Goal: Task Accomplishment & Management: Use online tool/utility

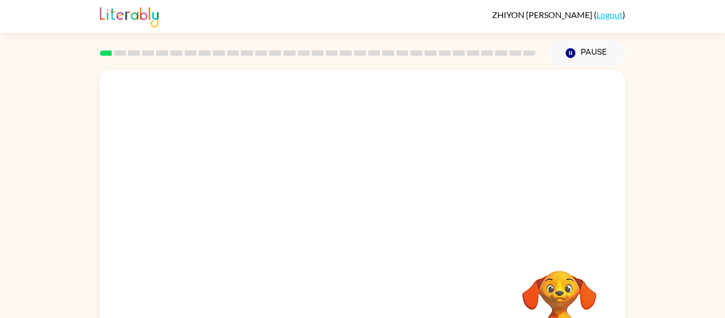
scroll to position [55, 0]
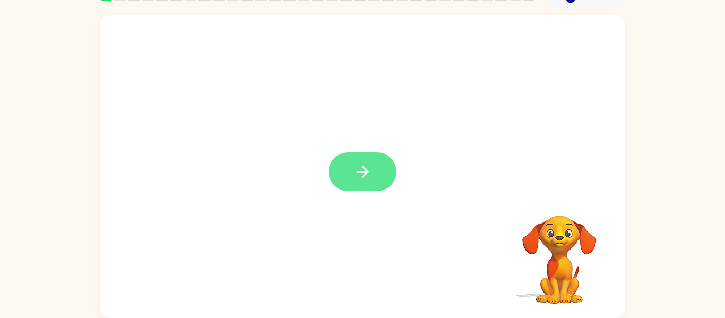
click at [350, 159] on button "button" at bounding box center [362, 171] width 68 height 39
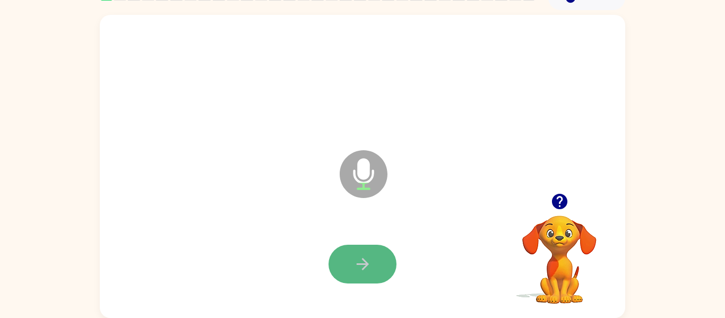
click at [370, 263] on icon "button" at bounding box center [362, 264] width 19 height 19
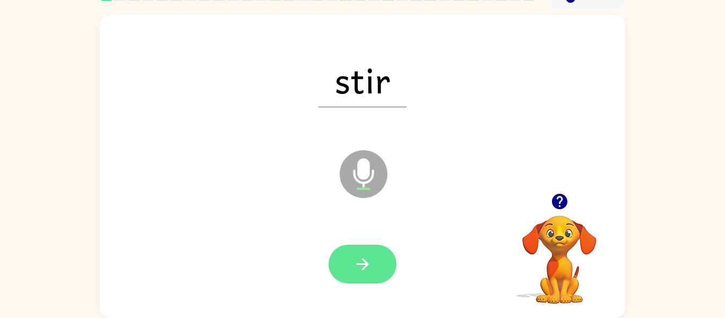
click at [370, 276] on button "button" at bounding box center [362, 264] width 68 height 39
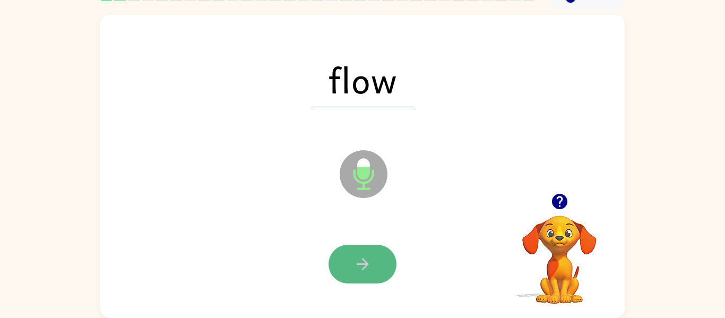
click at [368, 281] on button "button" at bounding box center [362, 264] width 68 height 39
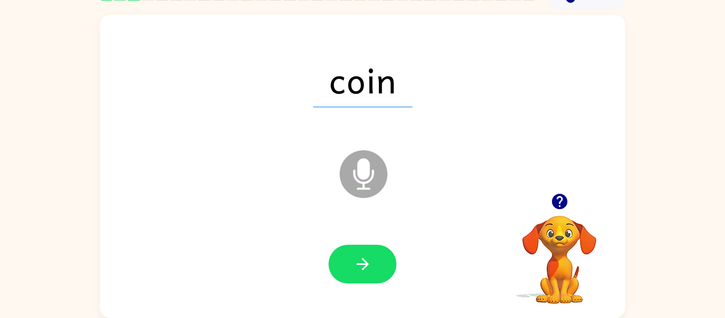
click at [368, 281] on button "button" at bounding box center [362, 264] width 68 height 39
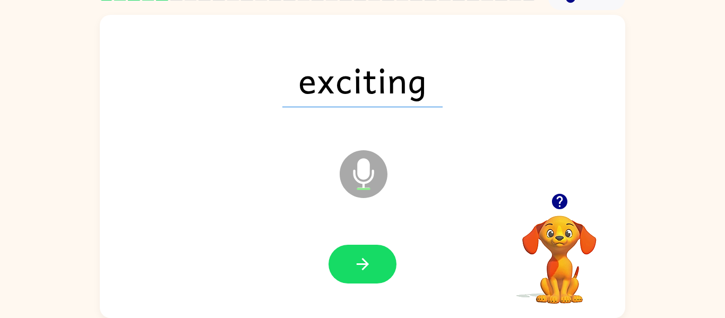
click at [368, 281] on button "button" at bounding box center [362, 264] width 68 height 39
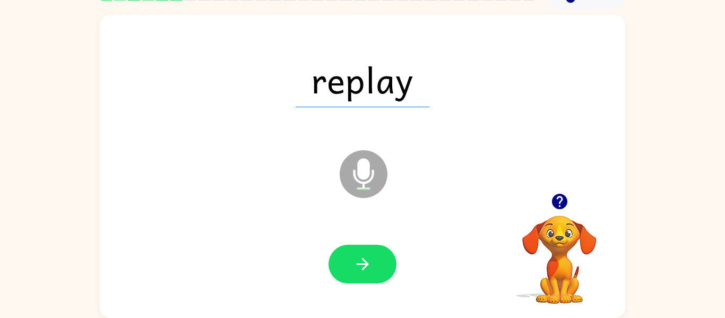
click at [368, 281] on button "button" at bounding box center [362, 264] width 68 height 39
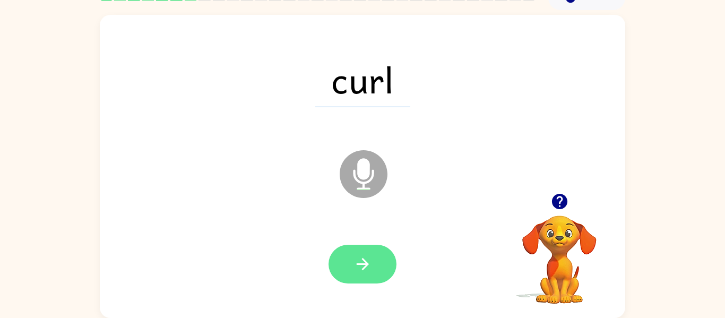
click at [376, 257] on button "button" at bounding box center [362, 264] width 68 height 39
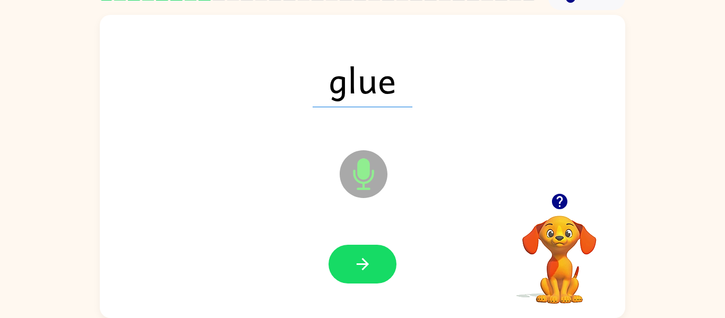
click at [553, 241] on video "Your browser must support playing .mp4 files to use Literably. Please try using…" at bounding box center [559, 252] width 106 height 106
click at [562, 205] on icon "button" at bounding box center [558, 201] width 15 height 15
click at [567, 201] on icon "button" at bounding box center [558, 201] width 15 height 15
click at [375, 269] on button "button" at bounding box center [362, 264] width 68 height 39
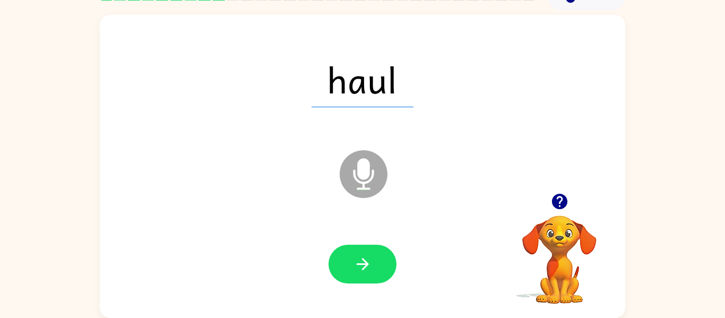
click at [563, 201] on icon "button" at bounding box center [558, 201] width 15 height 15
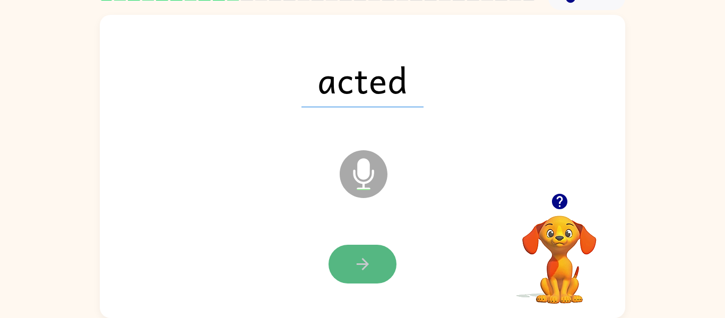
click at [359, 263] on icon "button" at bounding box center [362, 264] width 19 height 19
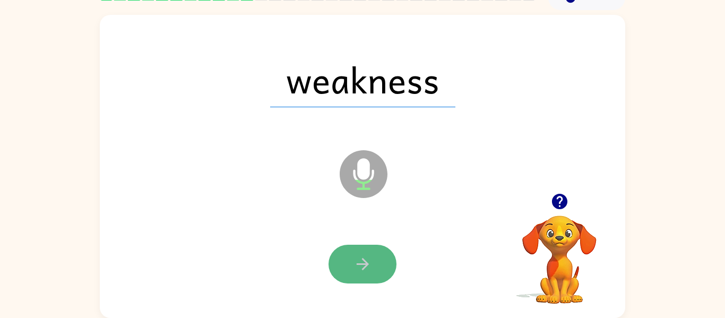
click at [354, 264] on icon "button" at bounding box center [362, 264] width 19 height 19
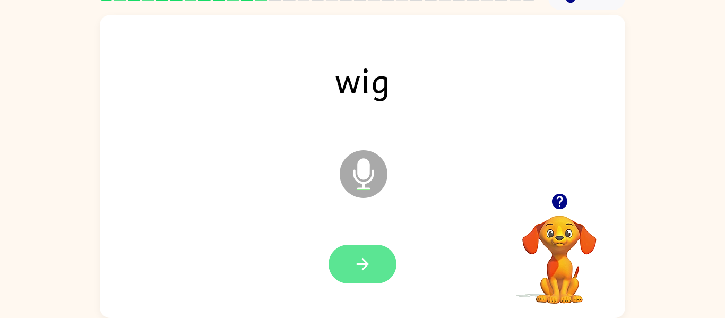
click at [349, 257] on button "button" at bounding box center [362, 264] width 68 height 39
click at [346, 259] on button "button" at bounding box center [362, 264] width 68 height 39
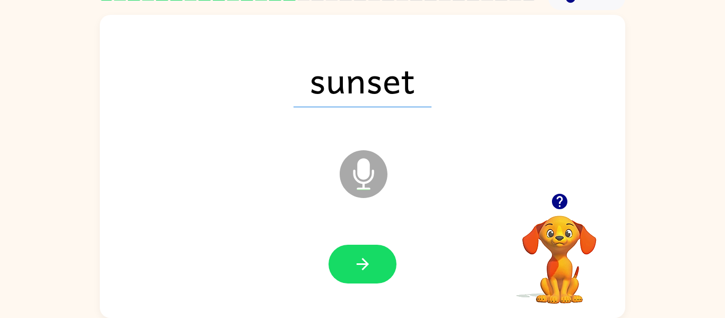
click at [346, 259] on button "button" at bounding box center [362, 264] width 68 height 39
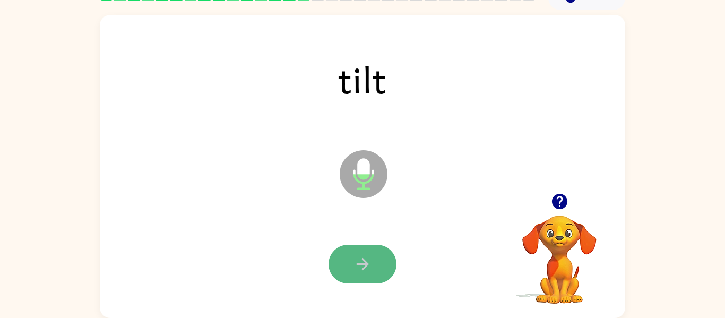
click at [345, 255] on button "button" at bounding box center [362, 264] width 68 height 39
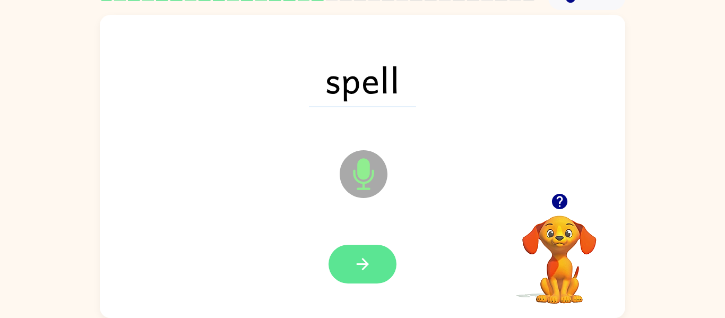
click at [352, 259] on button "button" at bounding box center [362, 264] width 68 height 39
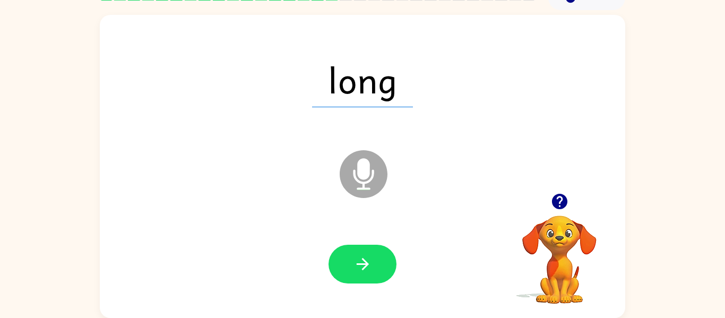
click at [352, 259] on button "button" at bounding box center [362, 264] width 68 height 39
click at [223, 212] on div "chat Microphone The Microphone is here when it is your turn to talk" at bounding box center [362, 166] width 525 height 303
click at [223, 213] on div "chat Microphone The Microphone is here when it is your turn to talk" at bounding box center [362, 166] width 525 height 303
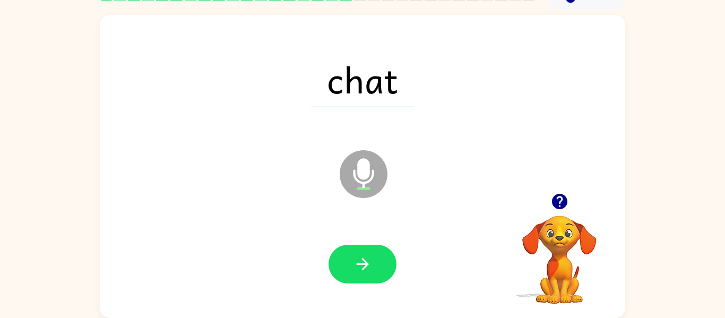
click at [371, 98] on span "chat" at bounding box center [362, 79] width 103 height 55
click at [385, 271] on button "button" at bounding box center [362, 264] width 68 height 39
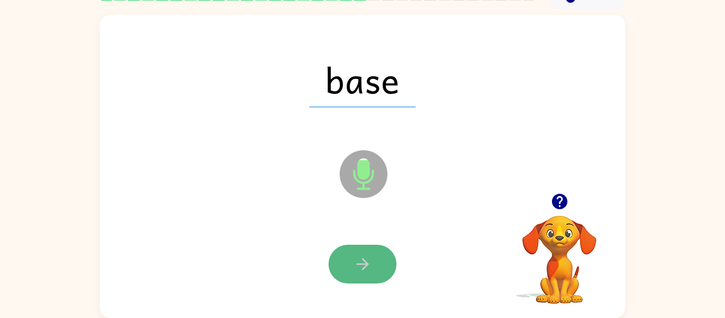
click at [384, 271] on button "button" at bounding box center [362, 264] width 68 height 39
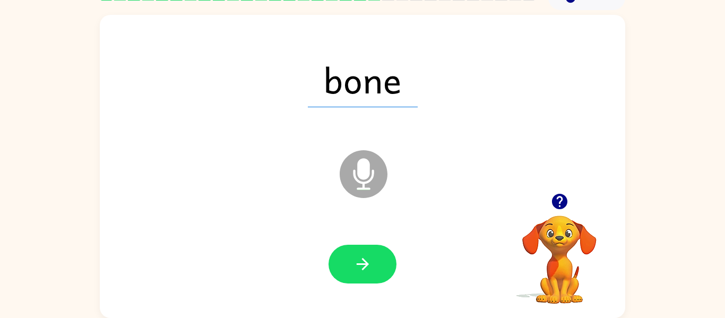
click at [373, 240] on div at bounding box center [362, 264] width 504 height 87
click at [375, 275] on button "button" at bounding box center [362, 264] width 68 height 39
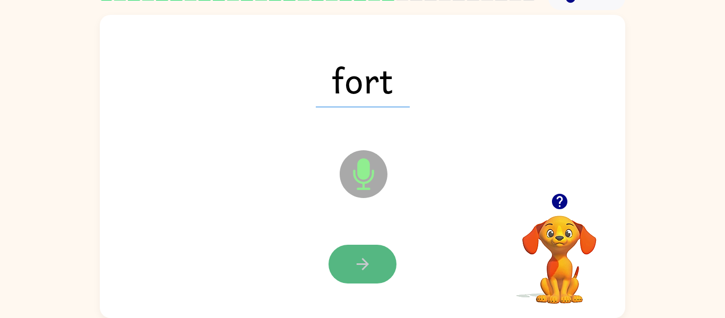
click at [366, 264] on icon "button" at bounding box center [362, 264] width 12 height 12
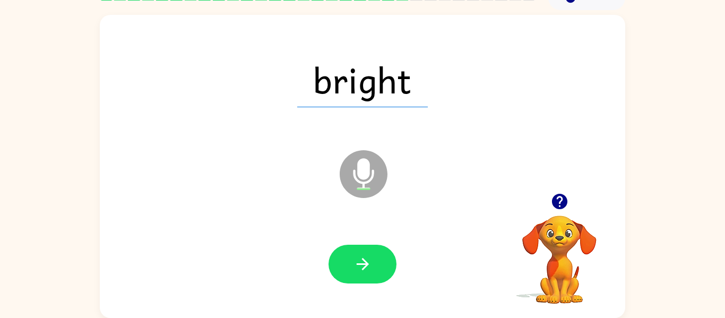
click at [554, 197] on icon "button" at bounding box center [558, 201] width 15 height 15
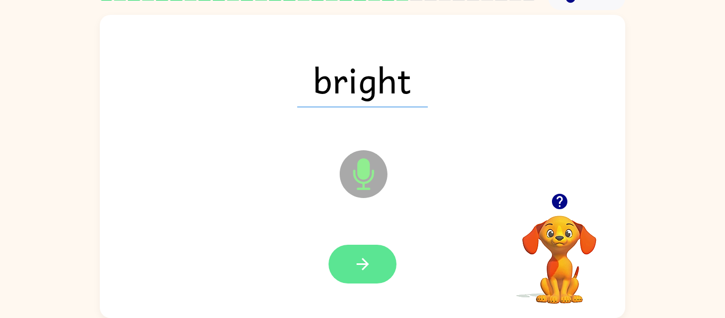
click at [356, 276] on button "button" at bounding box center [362, 264] width 68 height 39
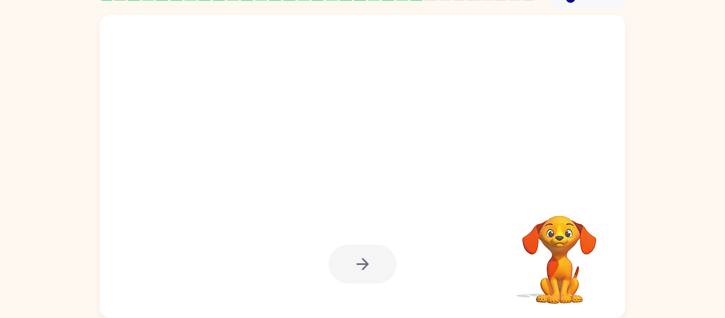
click at [356, 276] on div at bounding box center [362, 264] width 68 height 39
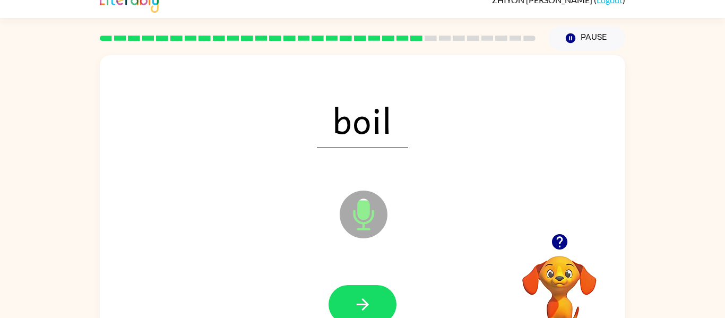
scroll to position [13, 0]
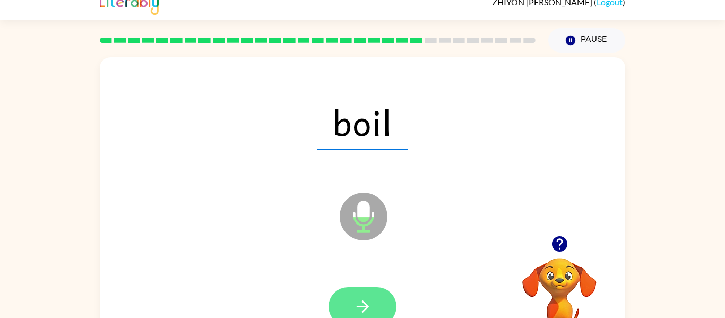
click at [357, 308] on icon "button" at bounding box center [362, 306] width 19 height 19
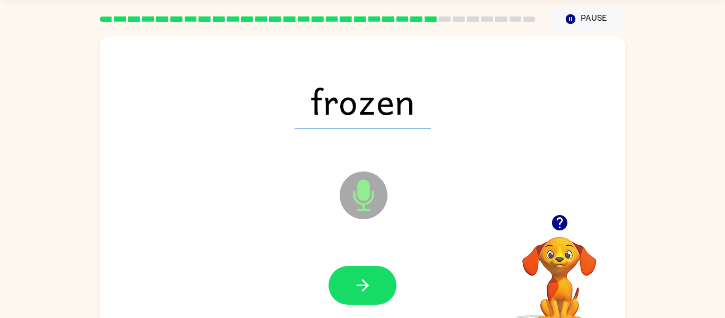
scroll to position [55, 0]
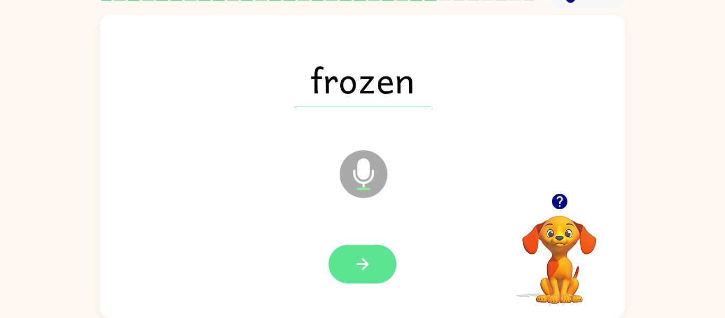
click at [345, 272] on button "button" at bounding box center [362, 264] width 68 height 39
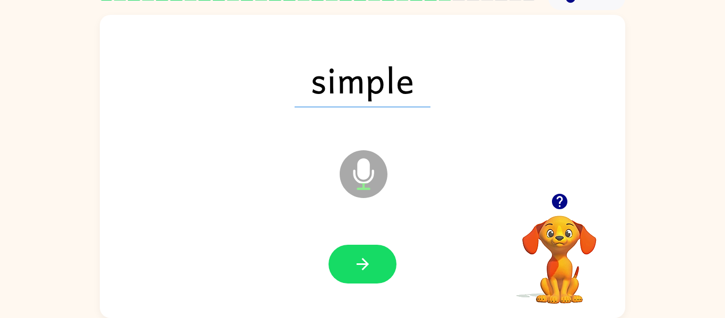
click at [345, 272] on button "button" at bounding box center [362, 264] width 68 height 39
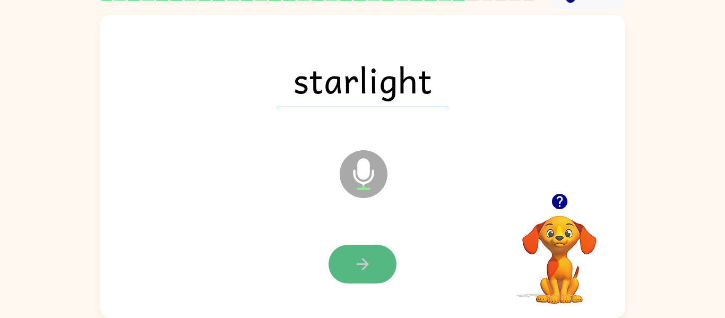
click at [345, 272] on button "button" at bounding box center [362, 264] width 68 height 39
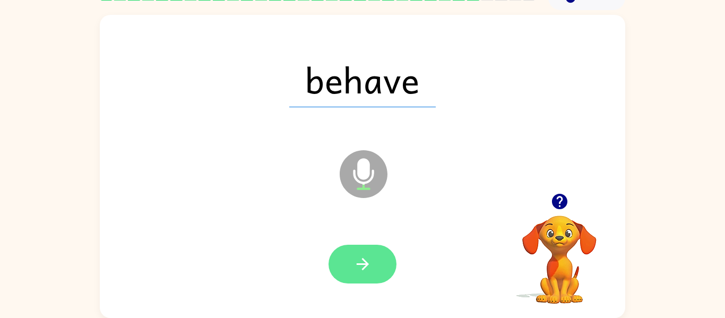
click at [357, 264] on icon "button" at bounding box center [362, 264] width 12 height 12
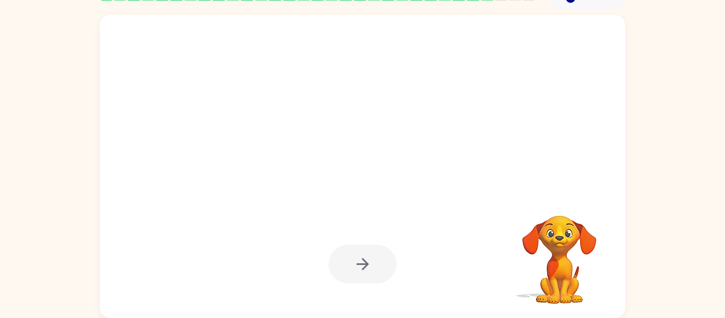
click at [357, 264] on div at bounding box center [362, 264] width 68 height 39
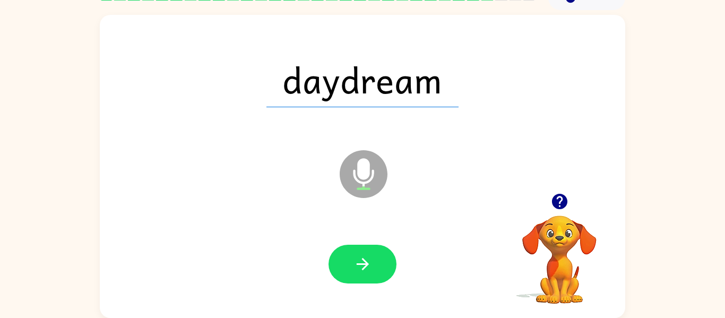
click at [357, 264] on icon "button" at bounding box center [362, 264] width 12 height 12
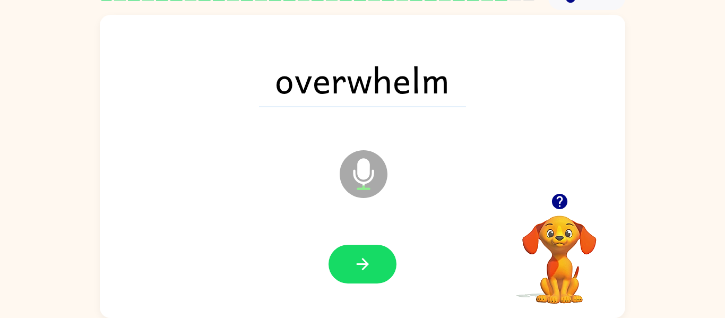
click at [305, 238] on div at bounding box center [362, 264] width 504 height 87
click at [299, 239] on div at bounding box center [362, 264] width 504 height 87
click at [357, 249] on button "button" at bounding box center [362, 264] width 68 height 39
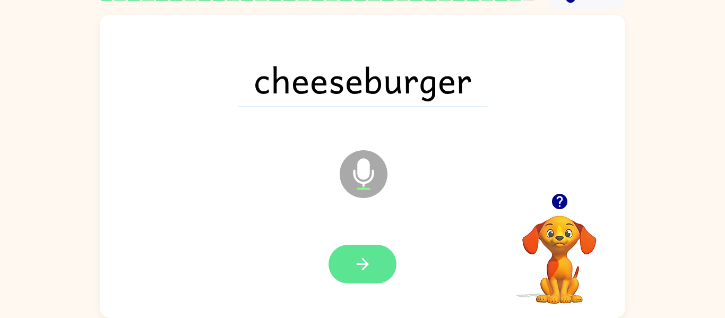
click at [351, 256] on button "button" at bounding box center [362, 264] width 68 height 39
click at [351, 256] on div at bounding box center [362, 264] width 68 height 39
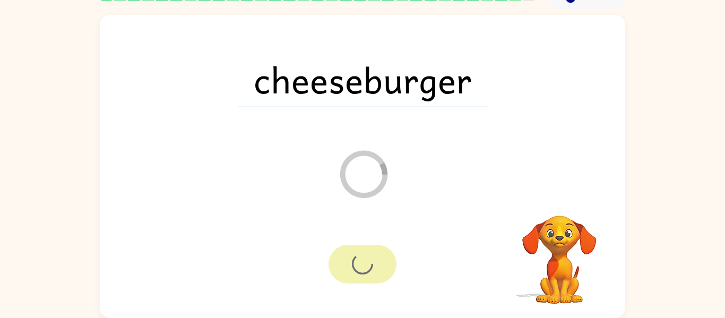
scroll to position [36, 0]
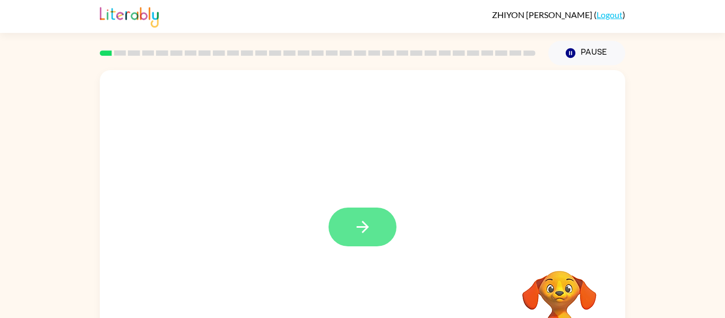
click at [385, 215] on button "button" at bounding box center [362, 226] width 68 height 39
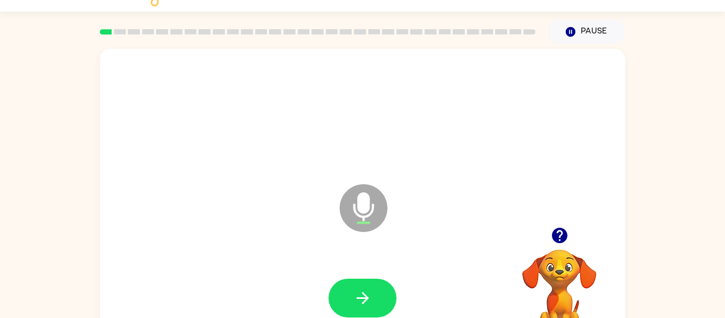
scroll to position [42, 0]
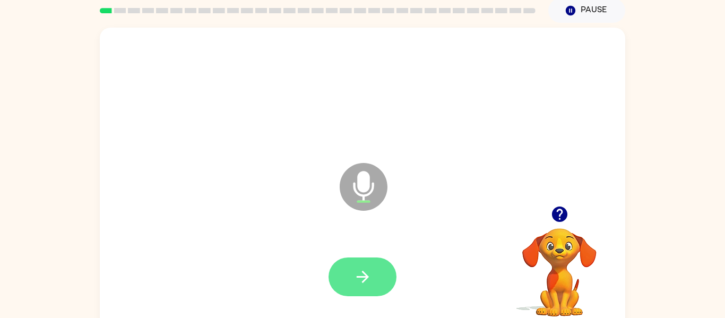
click at [357, 261] on button "button" at bounding box center [362, 276] width 68 height 39
click at [355, 262] on button "button" at bounding box center [362, 276] width 68 height 39
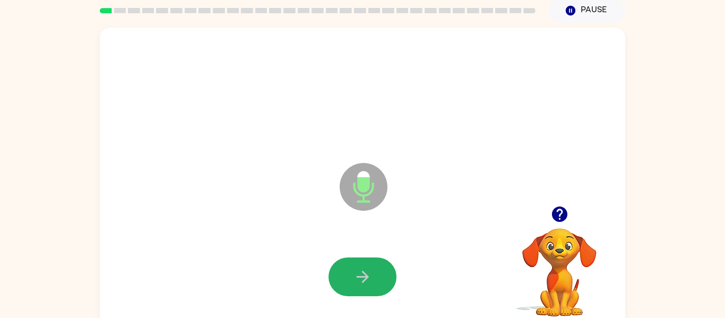
click at [355, 262] on button "button" at bounding box center [362, 276] width 68 height 39
click at [561, 211] on icon "button" at bounding box center [559, 214] width 19 height 19
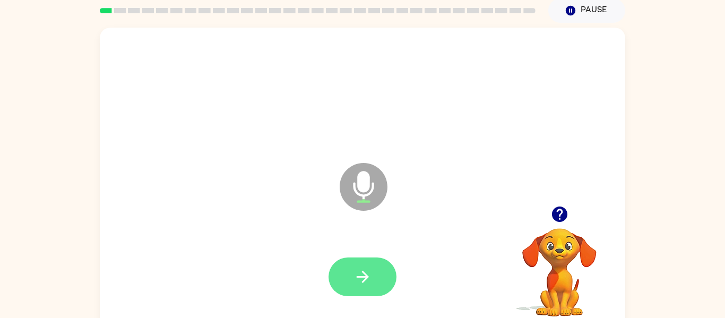
click at [354, 273] on icon "button" at bounding box center [362, 276] width 19 height 19
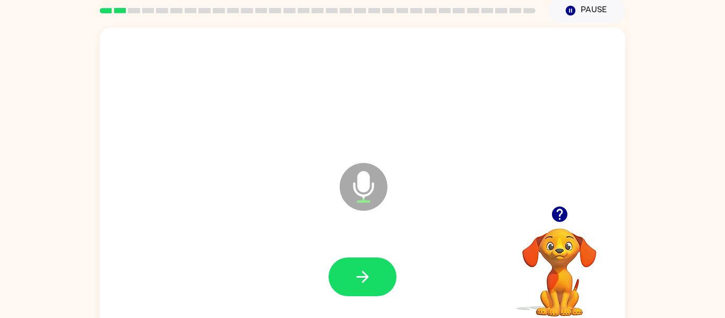
click at [563, 210] on icon "button" at bounding box center [558, 213] width 15 height 15
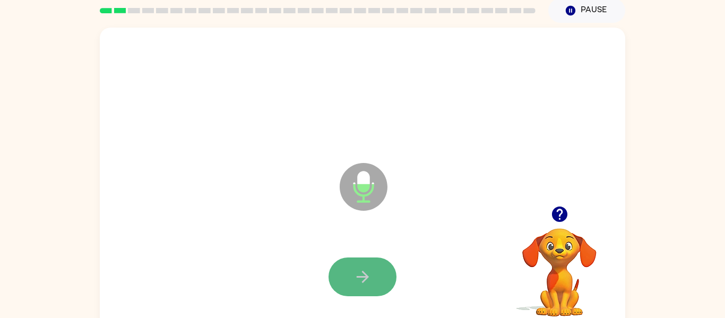
click at [367, 265] on button "button" at bounding box center [362, 276] width 68 height 39
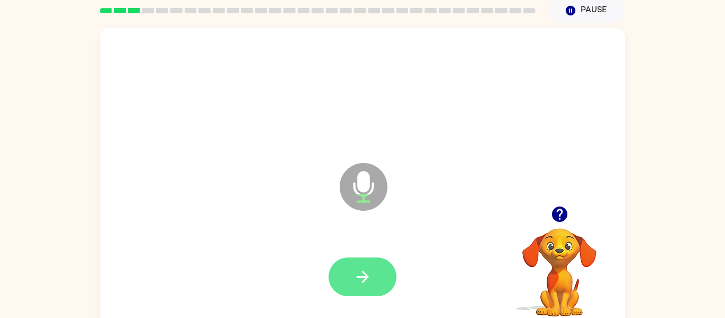
click at [361, 270] on icon "button" at bounding box center [362, 276] width 19 height 19
click at [367, 273] on icon "button" at bounding box center [362, 276] width 19 height 19
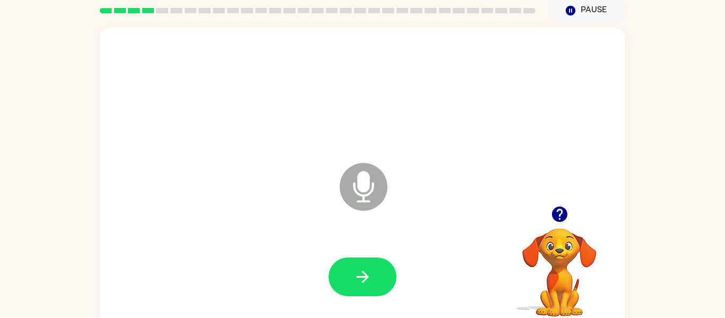
click at [550, 214] on icon "button" at bounding box center [559, 214] width 19 height 19
click at [329, 275] on button "button" at bounding box center [362, 276] width 68 height 39
click at [560, 210] on icon "button" at bounding box center [559, 214] width 19 height 19
click at [356, 263] on button "button" at bounding box center [362, 276] width 68 height 39
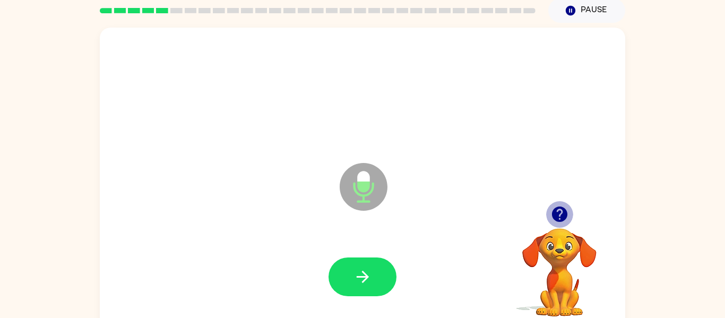
click at [555, 208] on icon "button" at bounding box center [558, 213] width 15 height 15
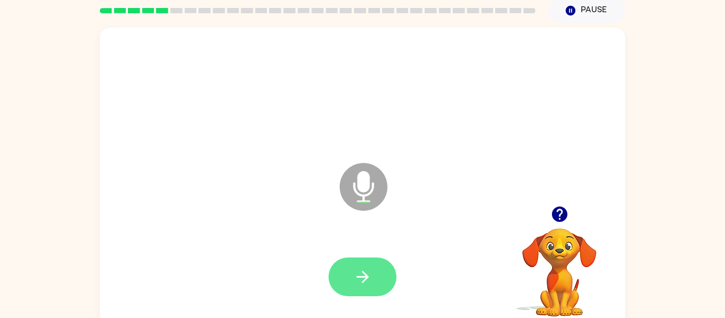
click at [349, 275] on button "button" at bounding box center [362, 276] width 68 height 39
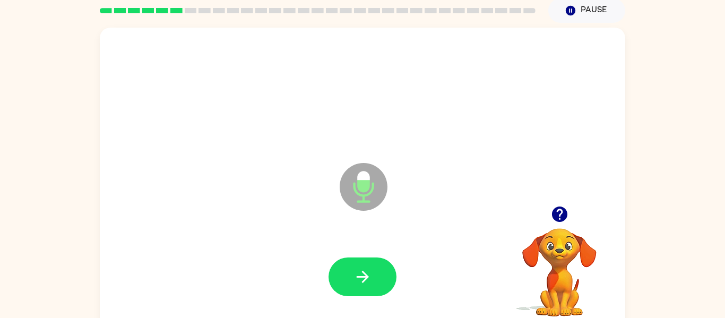
click at [349, 275] on button "button" at bounding box center [362, 276] width 68 height 39
click at [392, 275] on button "button" at bounding box center [362, 276] width 68 height 39
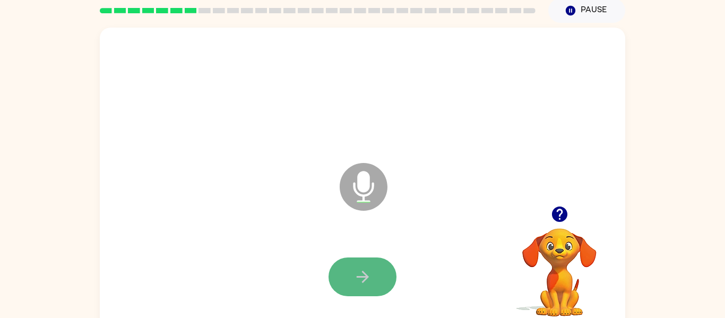
click at [358, 266] on button "button" at bounding box center [362, 276] width 68 height 39
click at [354, 286] on button "button" at bounding box center [362, 276] width 68 height 39
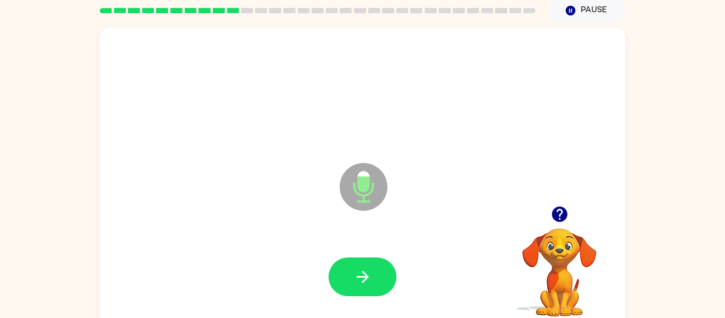
click at [557, 211] on icon "button" at bounding box center [559, 214] width 19 height 19
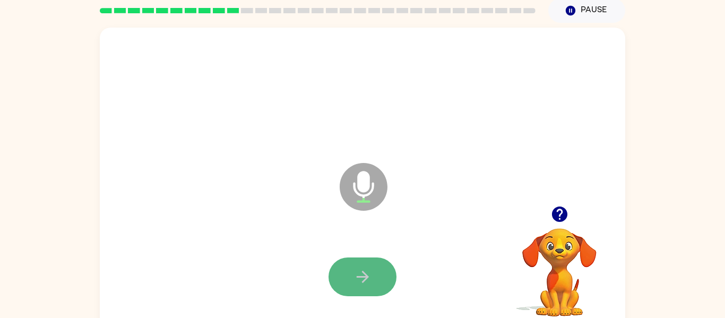
click at [358, 272] on icon "button" at bounding box center [362, 276] width 19 height 19
click at [354, 270] on icon "button" at bounding box center [362, 276] width 19 height 19
drag, startPoint x: 354, startPoint y: 270, endPoint x: 349, endPoint y: 266, distance: 6.6
click at [349, 266] on button "button" at bounding box center [362, 276] width 68 height 39
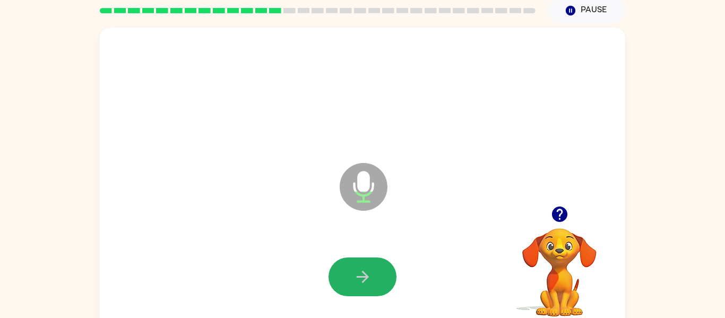
click at [349, 266] on button "button" at bounding box center [362, 276] width 68 height 39
click at [349, 266] on div at bounding box center [362, 276] width 504 height 87
click at [349, 266] on button "button" at bounding box center [362, 276] width 68 height 39
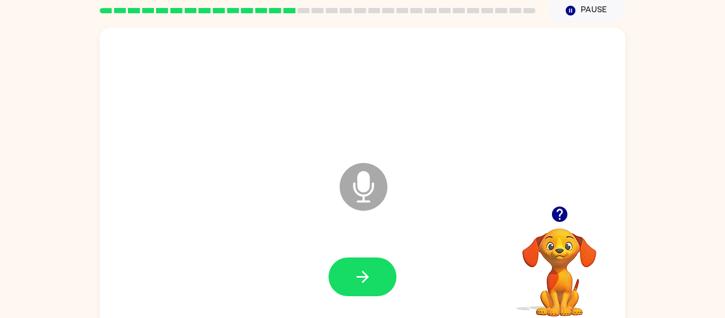
click at [349, 266] on button "button" at bounding box center [362, 276] width 68 height 39
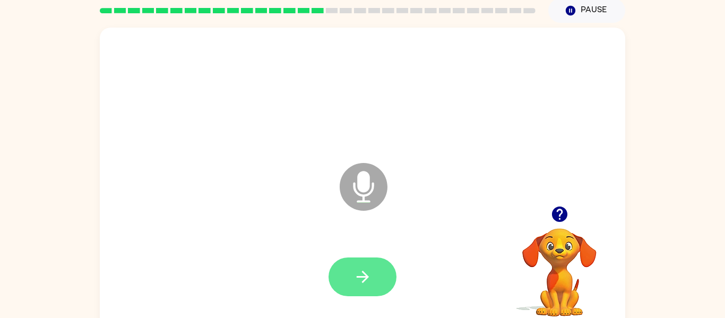
click at [350, 268] on button "button" at bounding box center [362, 276] width 68 height 39
click at [351, 270] on button "button" at bounding box center [362, 276] width 68 height 39
click at [351, 271] on button "button" at bounding box center [362, 276] width 68 height 39
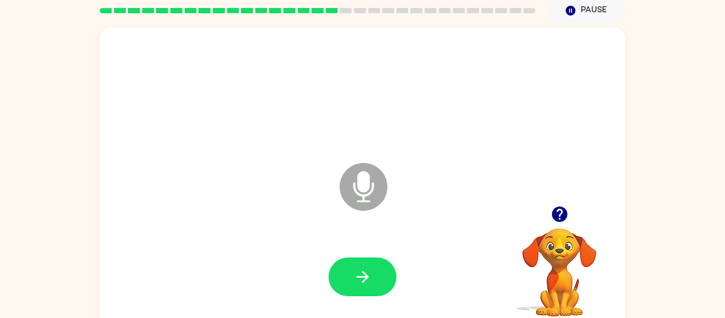
click at [351, 271] on button "button" at bounding box center [362, 276] width 68 height 39
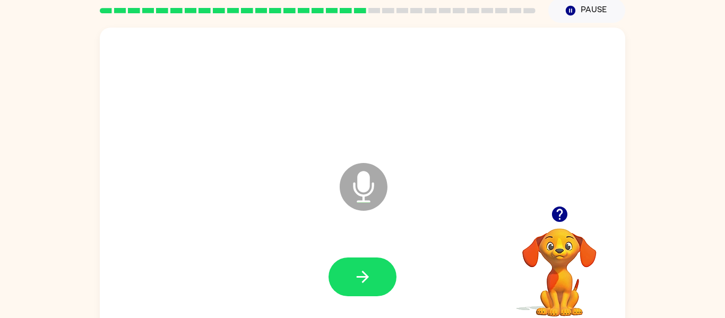
click at [351, 271] on button "button" at bounding box center [362, 276] width 68 height 39
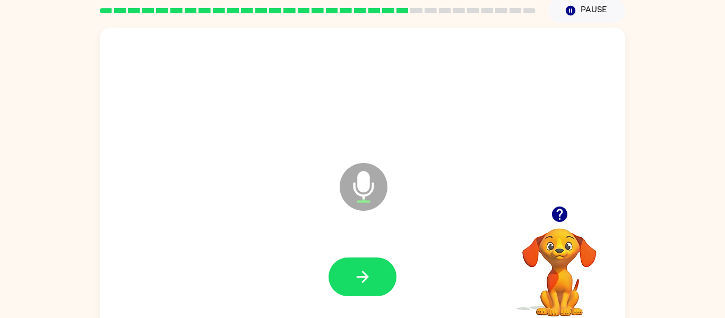
click at [351, 271] on button "button" at bounding box center [362, 276] width 68 height 39
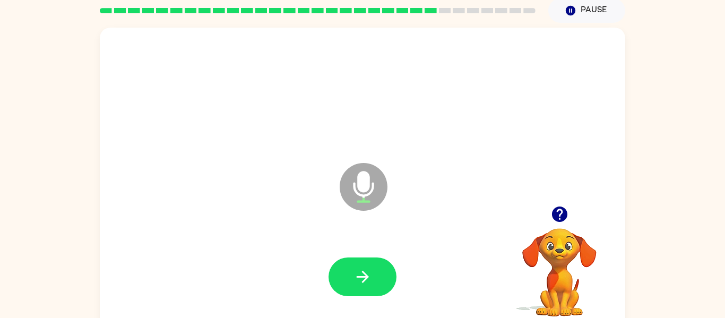
click at [351, 271] on button "button" at bounding box center [362, 276] width 68 height 39
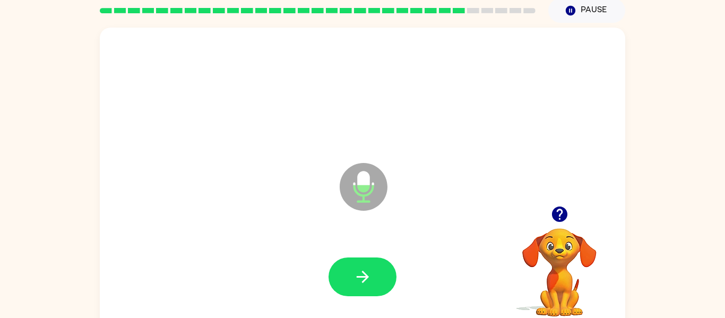
click at [351, 271] on button "button" at bounding box center [362, 276] width 68 height 39
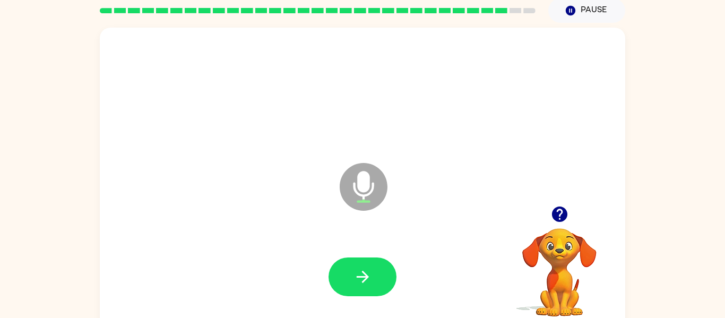
click at [351, 271] on button "button" at bounding box center [362, 276] width 68 height 39
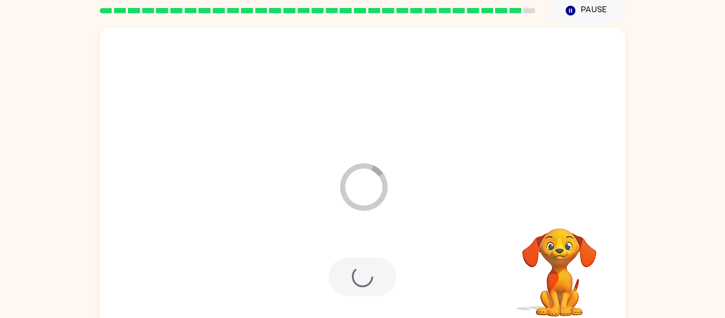
scroll to position [33, 0]
